Goal: Information Seeking & Learning: Learn about a topic

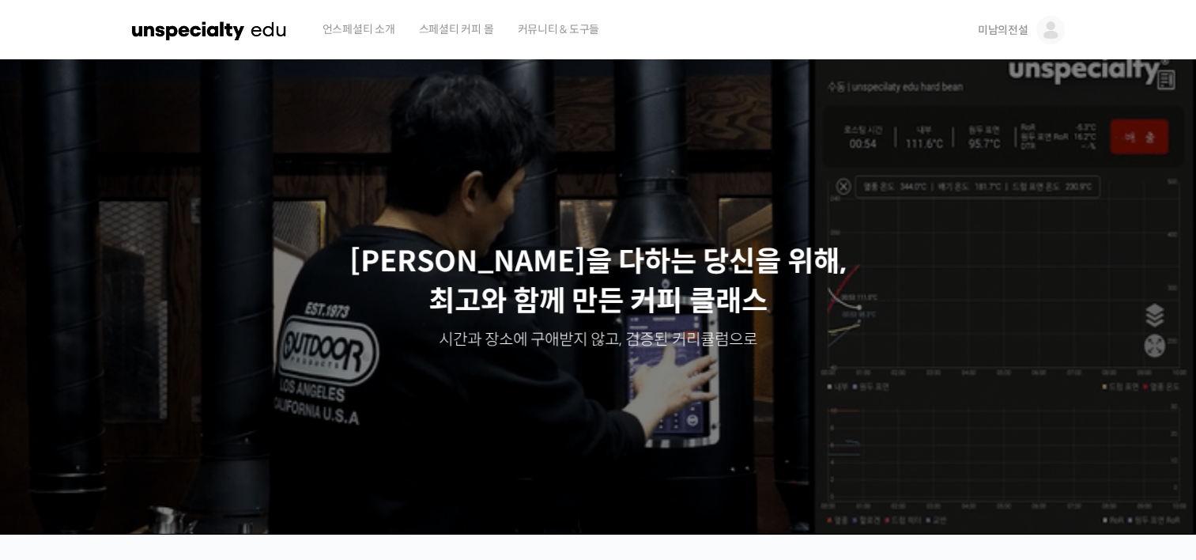
click at [1001, 35] on span "미남의전설" at bounding box center [1003, 30] width 51 height 14
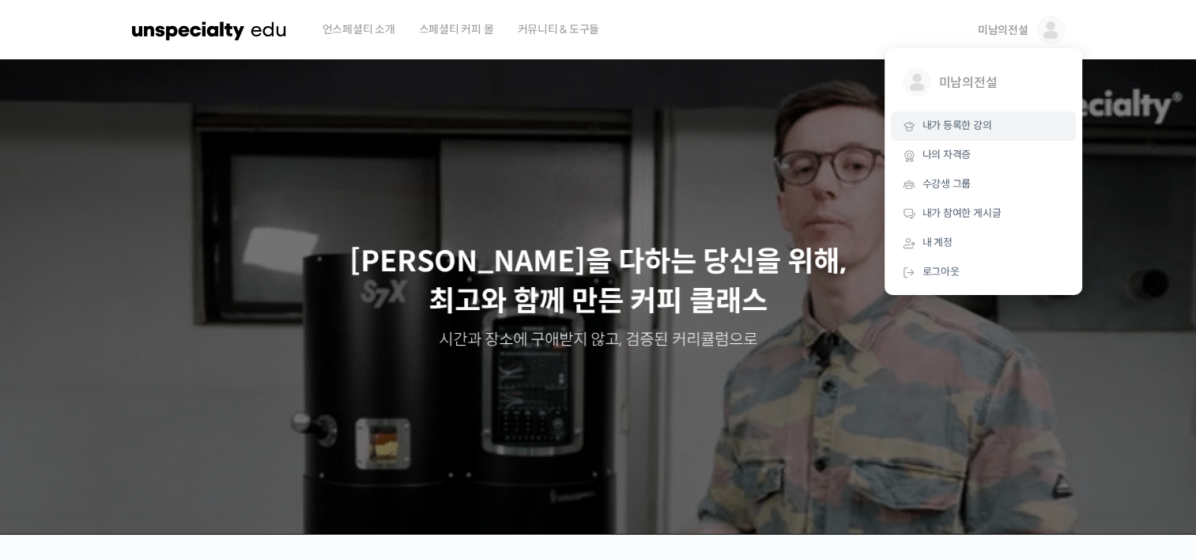
click at [940, 130] on span "내가 등록한 강의" at bounding box center [958, 125] width 70 height 13
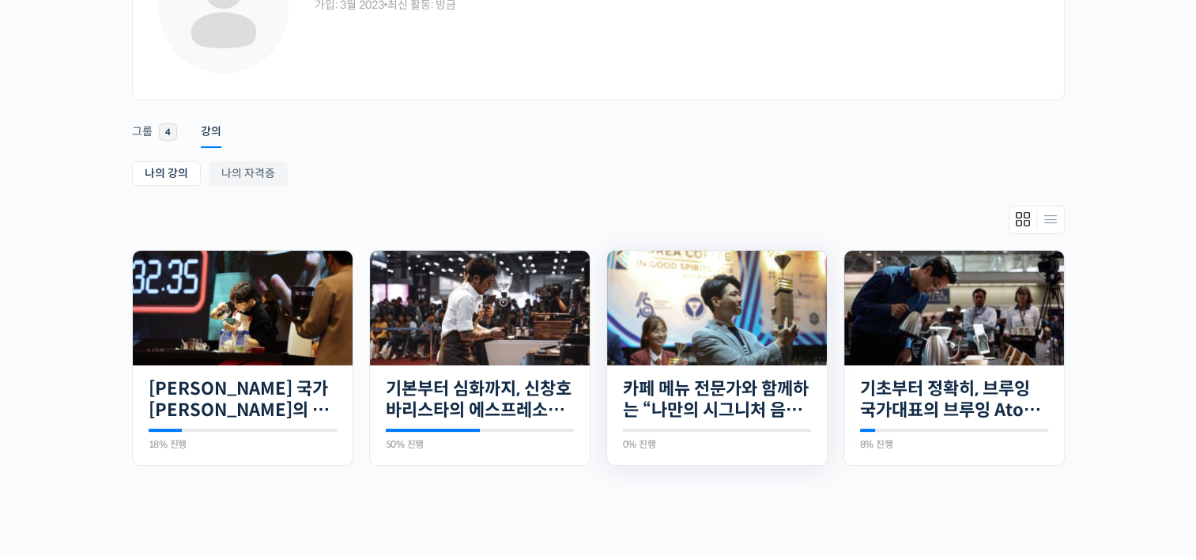
scroll to position [158, 0]
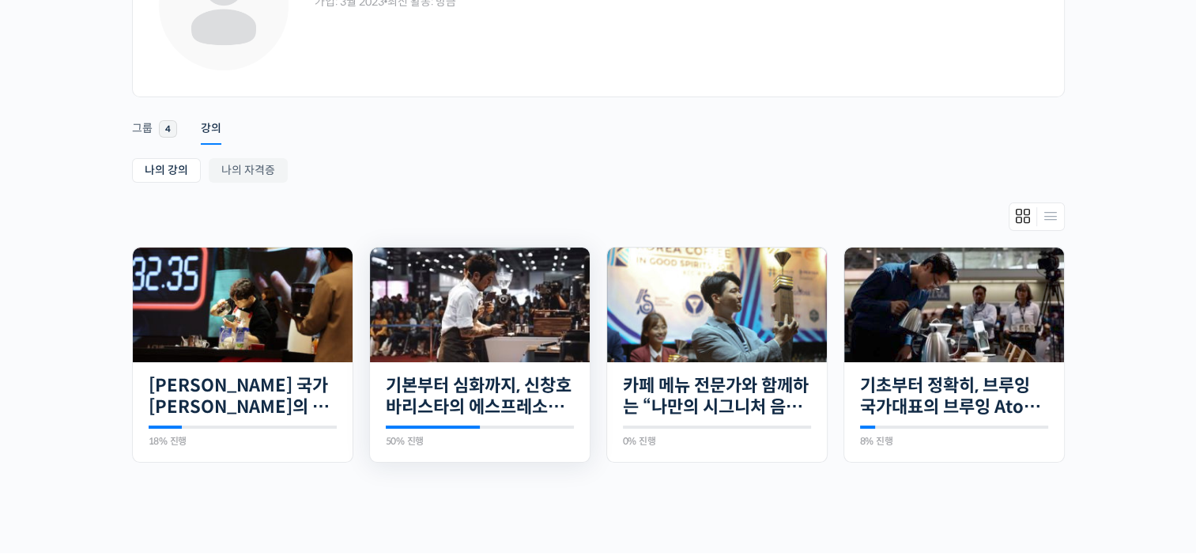
click at [459, 310] on img at bounding box center [480, 305] width 220 height 115
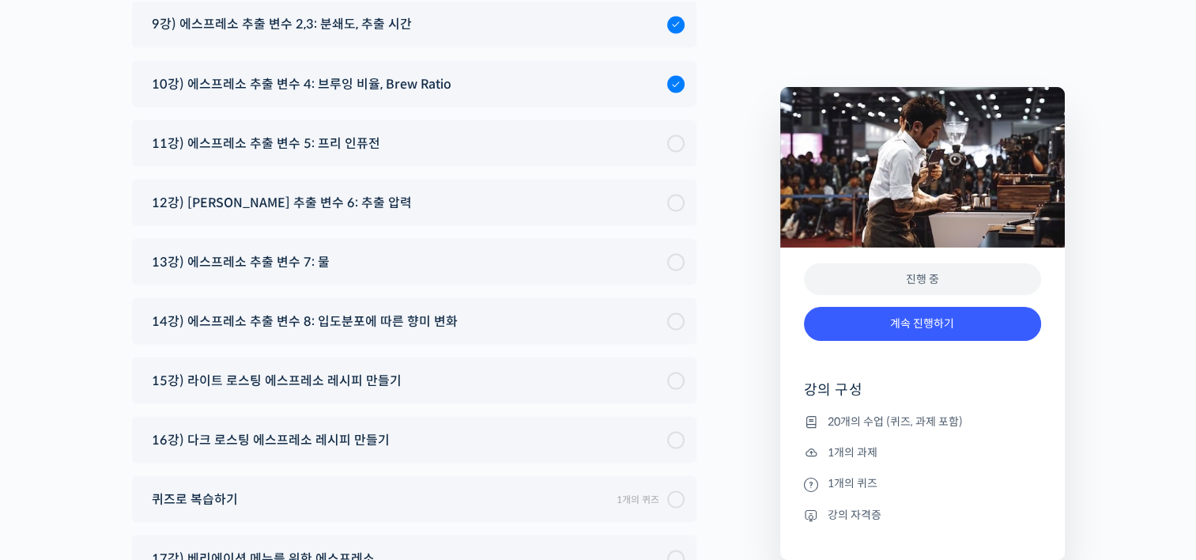
scroll to position [8939, 0]
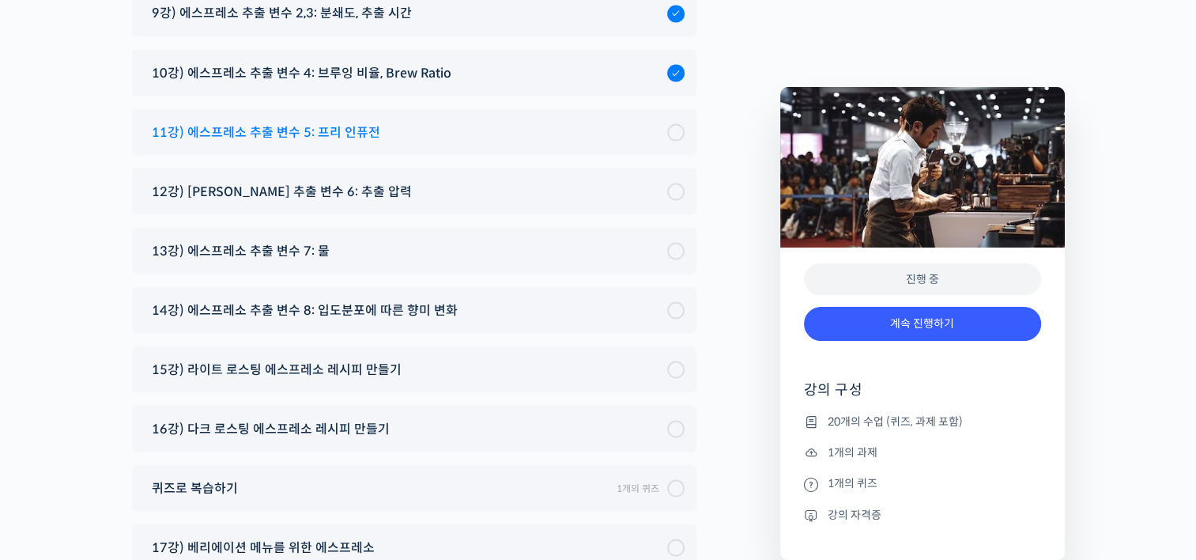
click at [335, 121] on span "11강) 에스프레소 추출 변수 5: 프리 인퓨전" at bounding box center [266, 131] width 229 height 21
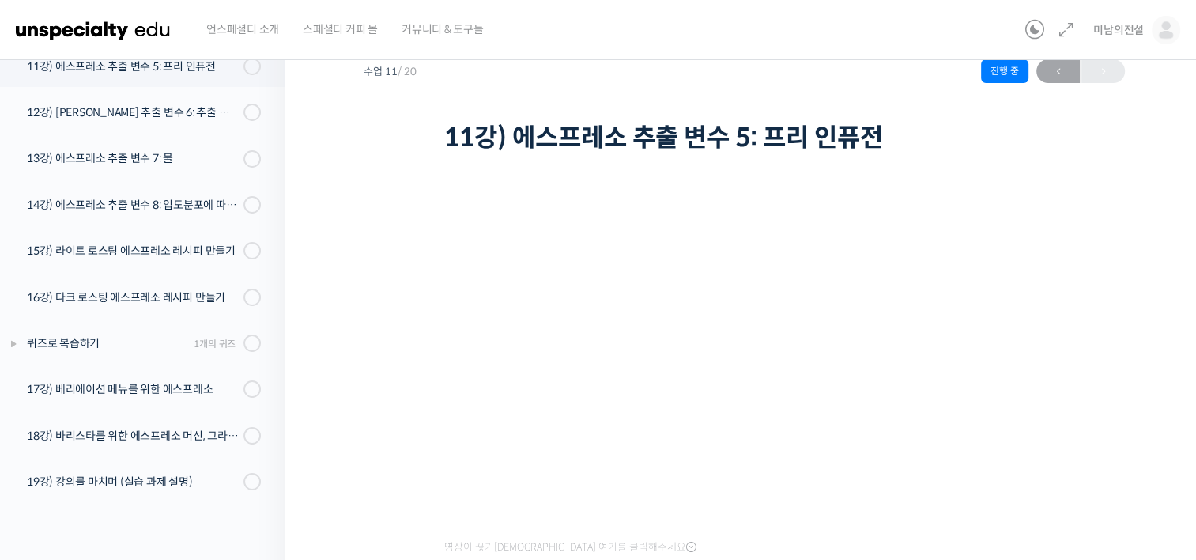
scroll to position [639, 0]
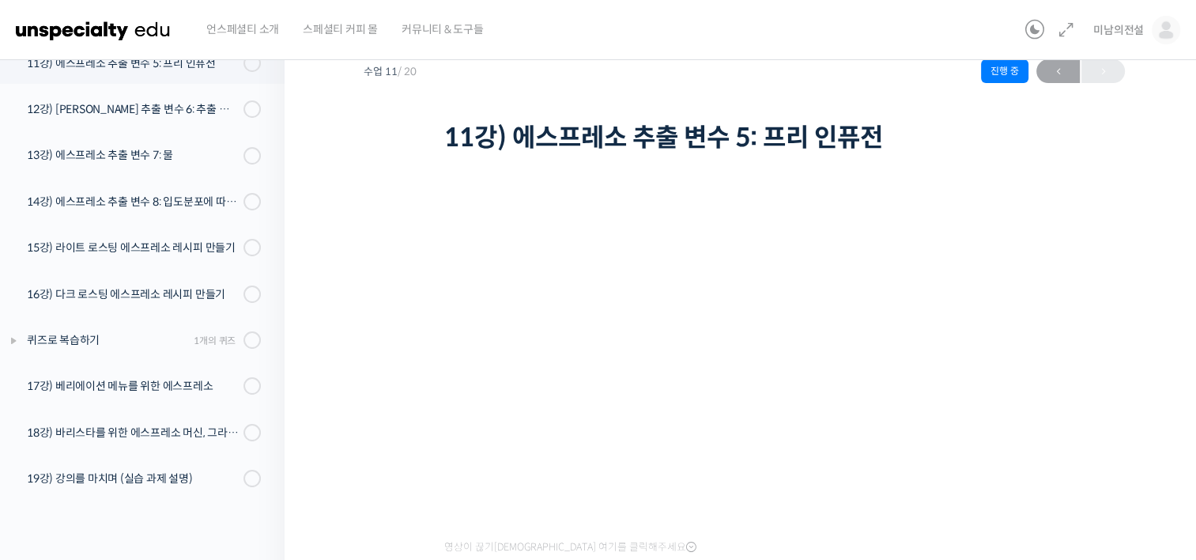
click at [388, 402] on div "기본부터 심화까지, 신창호 바리스타의 에스프레소 AtoZ 11강) 에스프레소 추출 변수 5: 프리 인퓨전 진행 중 수업 11 / 20 진행 중…" at bounding box center [744, 353] width 761 height 672
click at [401, 179] on div "기본부터 심화까지, 신창호 바리스타의 에스프레소 AtoZ 11강) 에스프레소 추출 변수 5: 프리 인퓨전 진행 중 수업 11 / 20 진행 중…" at bounding box center [744, 353] width 761 height 672
